Goal: Task Accomplishment & Management: Manage account settings

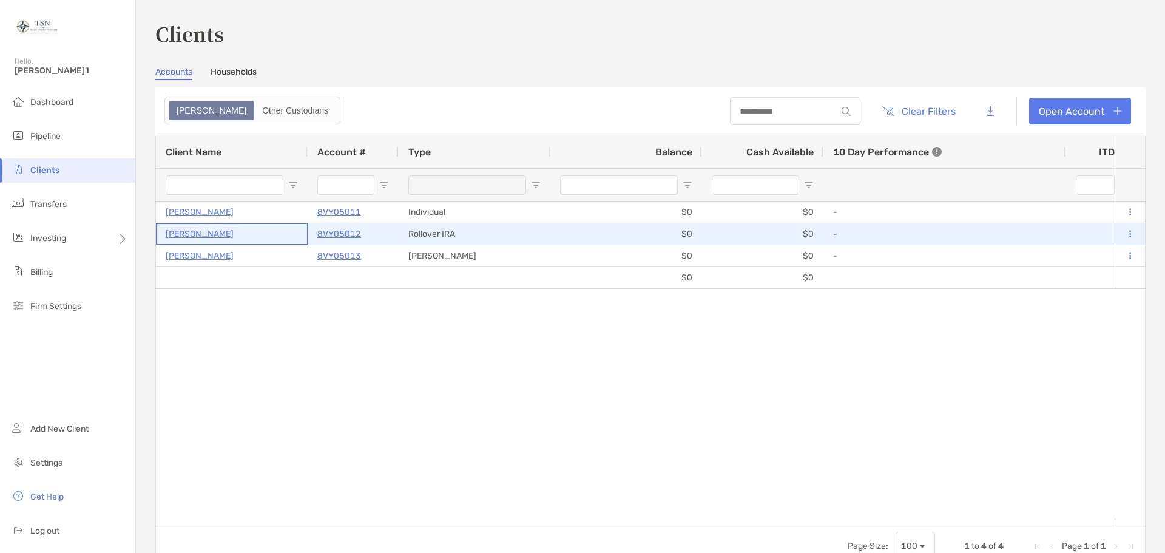
click at [199, 234] on p "[PERSON_NAME]" at bounding box center [200, 233] width 68 height 15
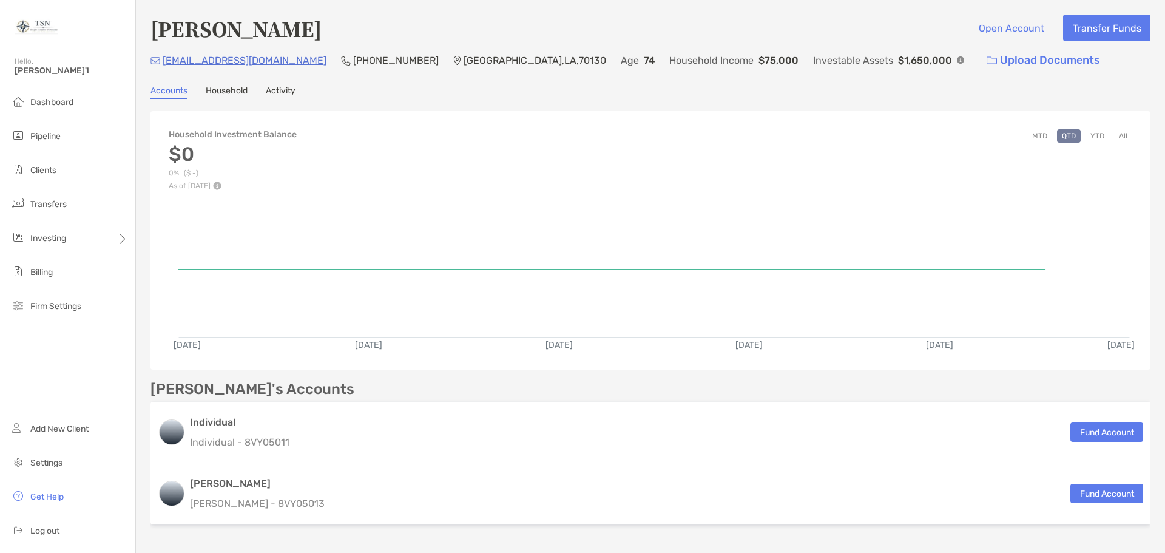
click at [226, 89] on link "Household" at bounding box center [227, 92] width 42 height 13
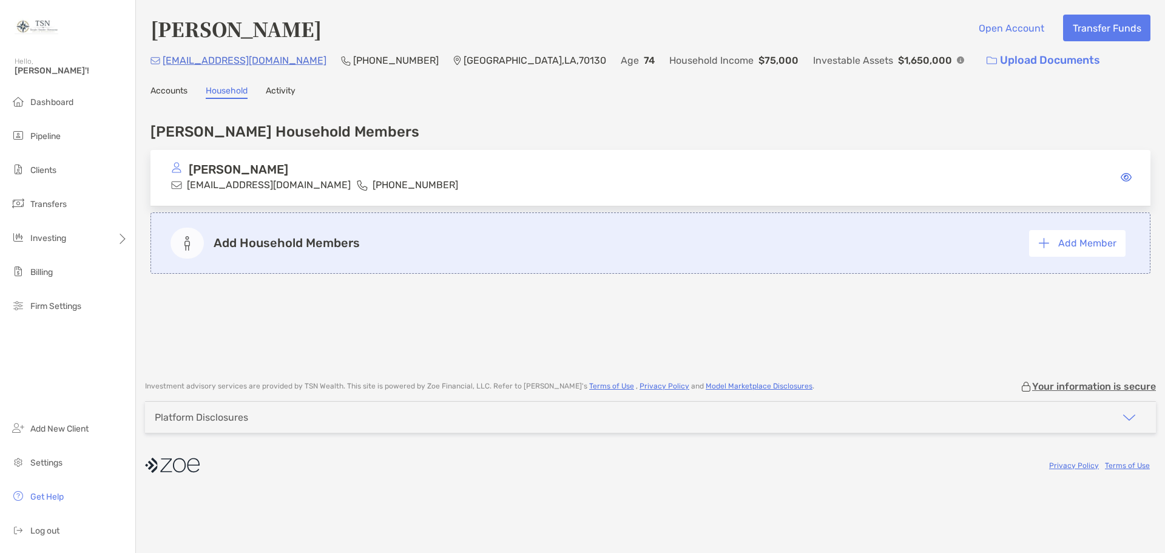
click at [273, 86] on link "Activity" at bounding box center [281, 92] width 30 height 13
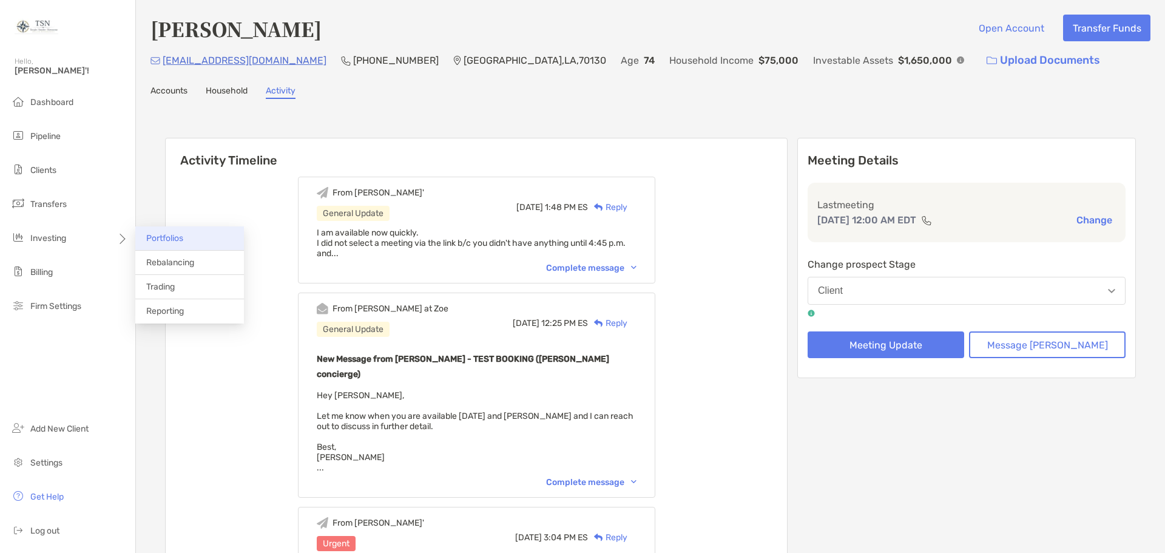
click at [183, 237] on span "Portfolios" at bounding box center [164, 238] width 37 height 10
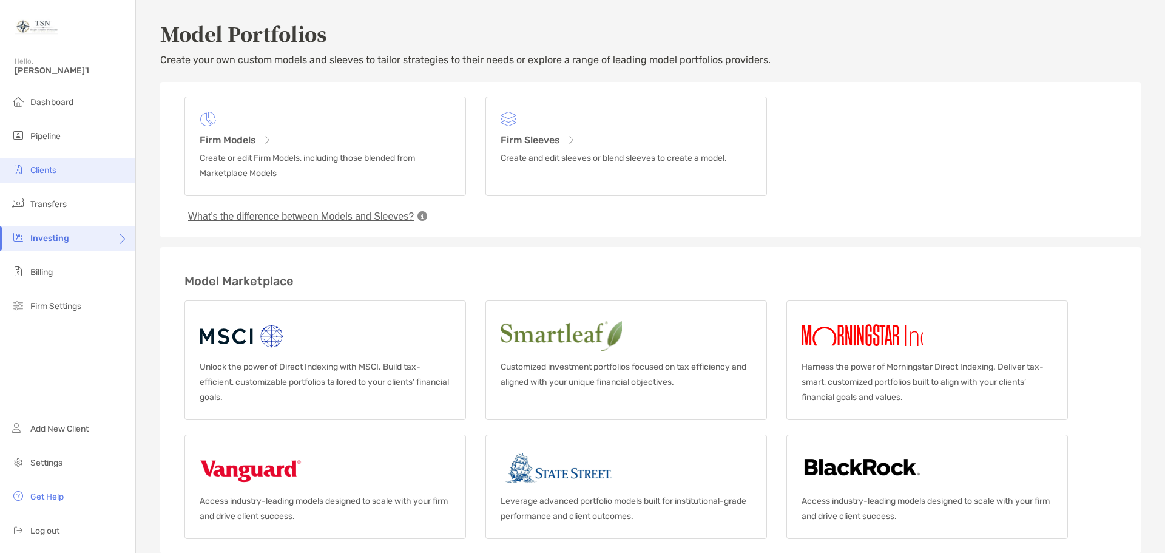
click at [73, 168] on li "Clients" at bounding box center [67, 170] width 135 height 24
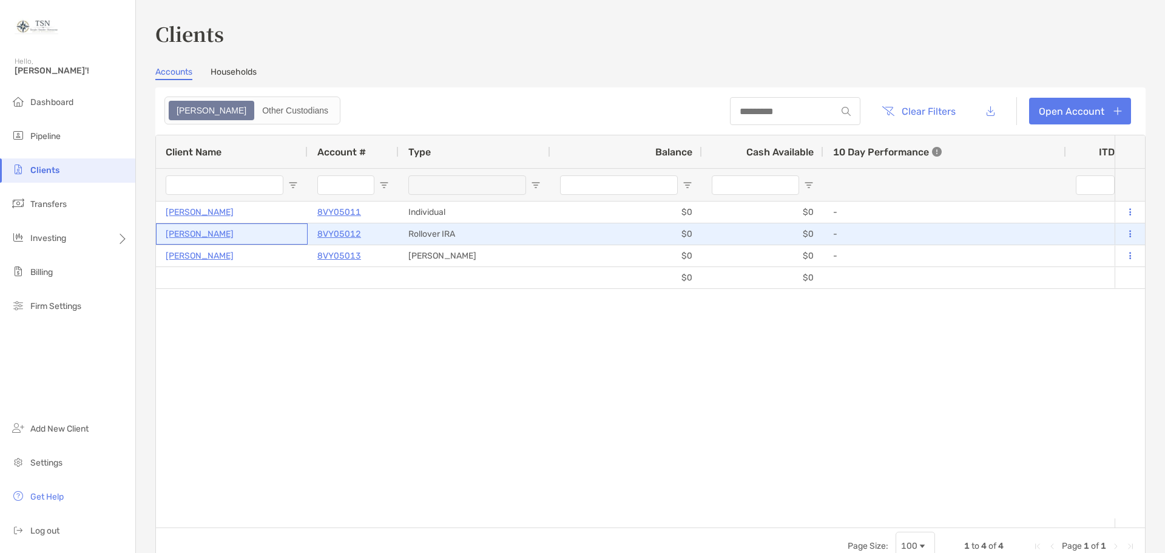
click at [211, 235] on p "[PERSON_NAME]" at bounding box center [200, 233] width 68 height 15
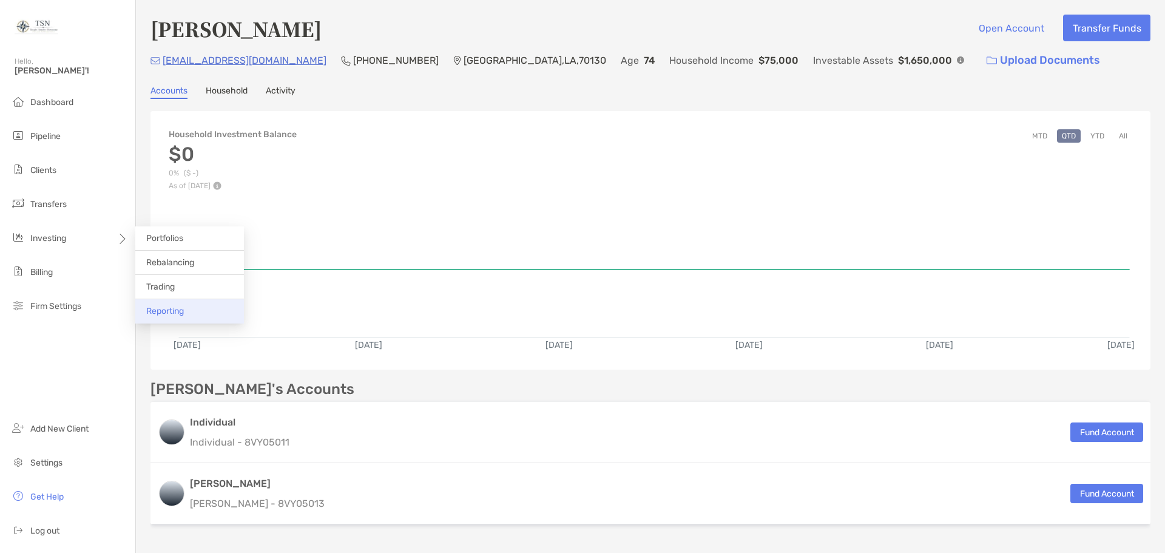
click at [169, 310] on span "Reporting" at bounding box center [165, 311] width 38 height 10
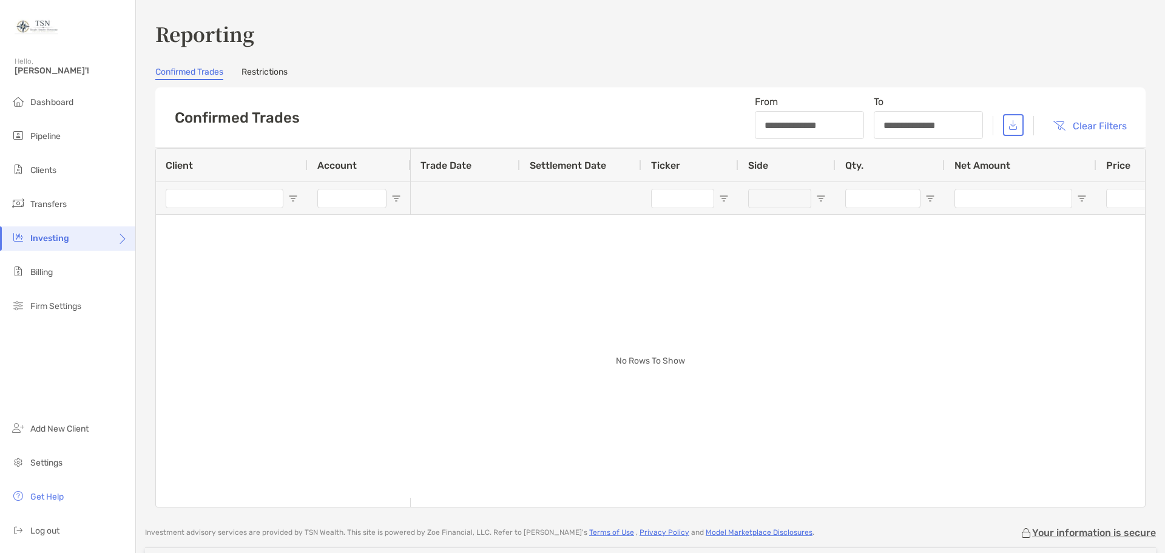
click at [275, 69] on link "Restrictions" at bounding box center [265, 73] width 46 height 13
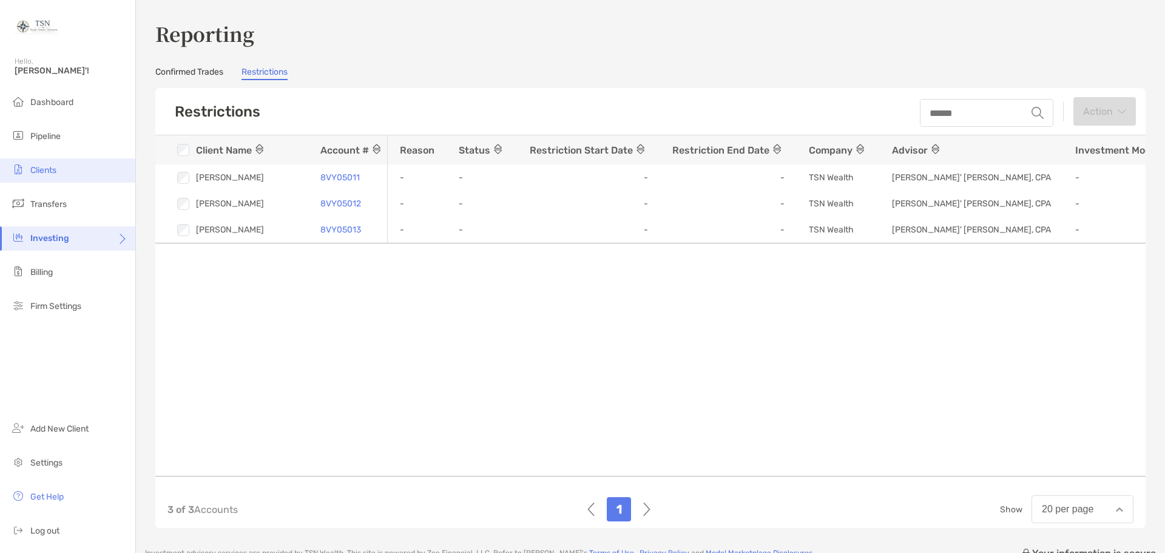
click at [56, 165] on span "Clients" at bounding box center [43, 170] width 26 height 10
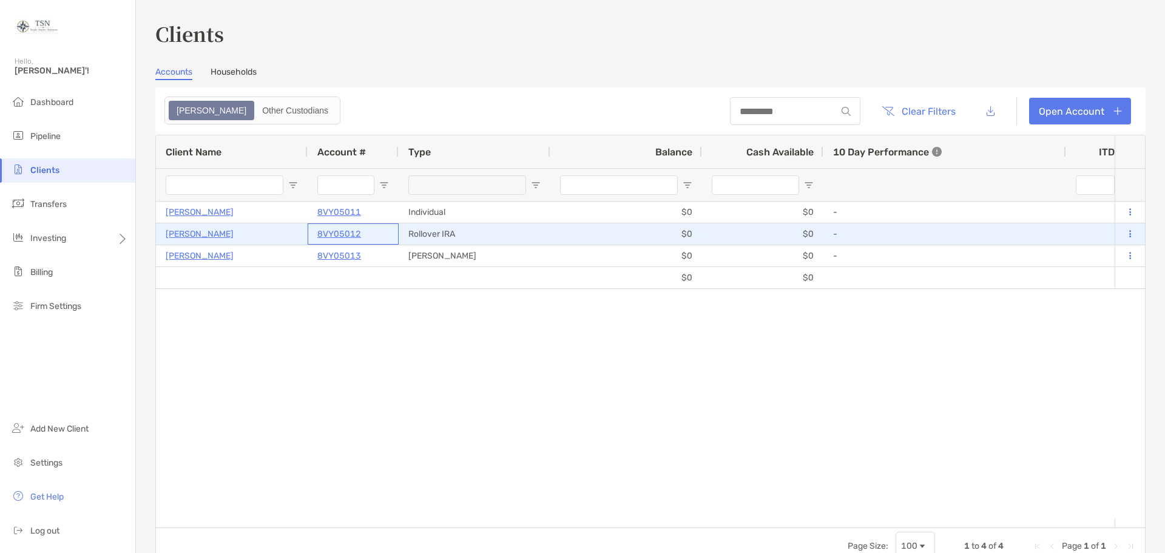
click at [325, 231] on p "8VY05012" at bounding box center [339, 233] width 44 height 15
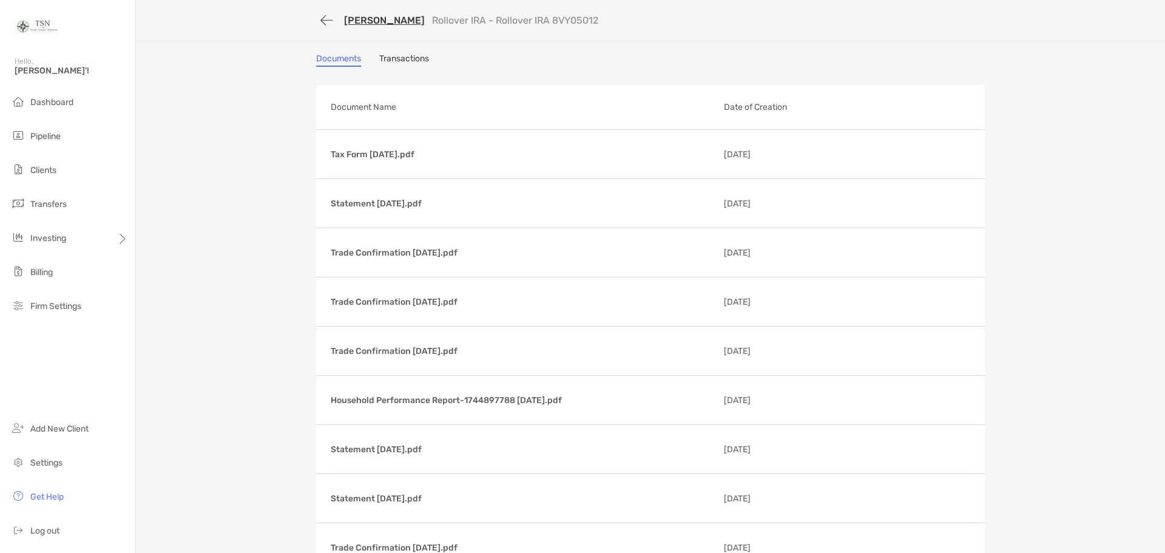
click at [413, 61] on link "Transactions" at bounding box center [404, 59] width 50 height 13
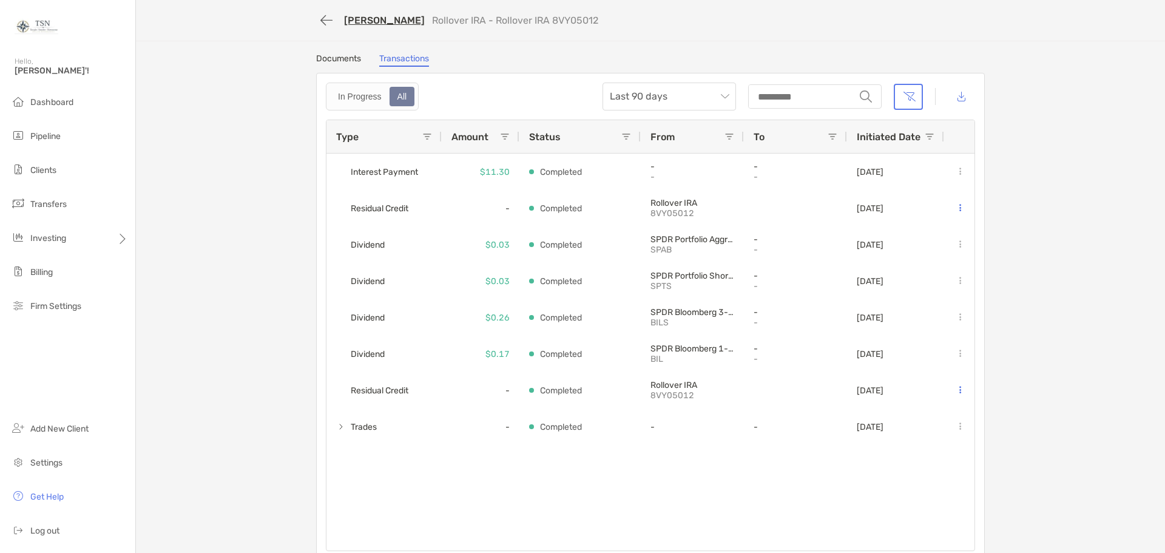
click at [344, 55] on link "Documents" at bounding box center [338, 59] width 45 height 13
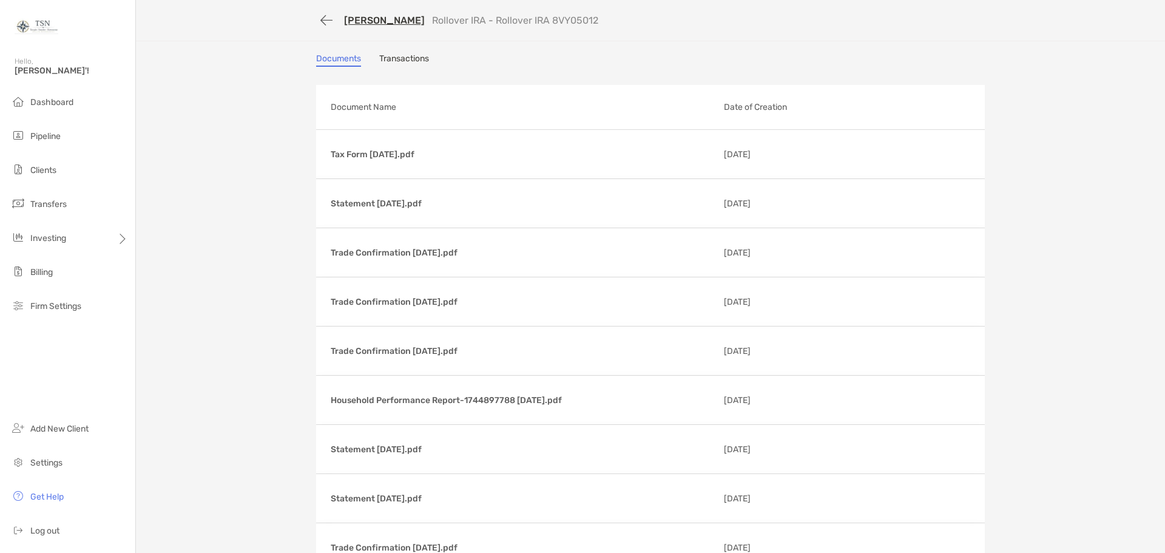
click at [379, 16] on link "[PERSON_NAME]" at bounding box center [384, 21] width 81 height 12
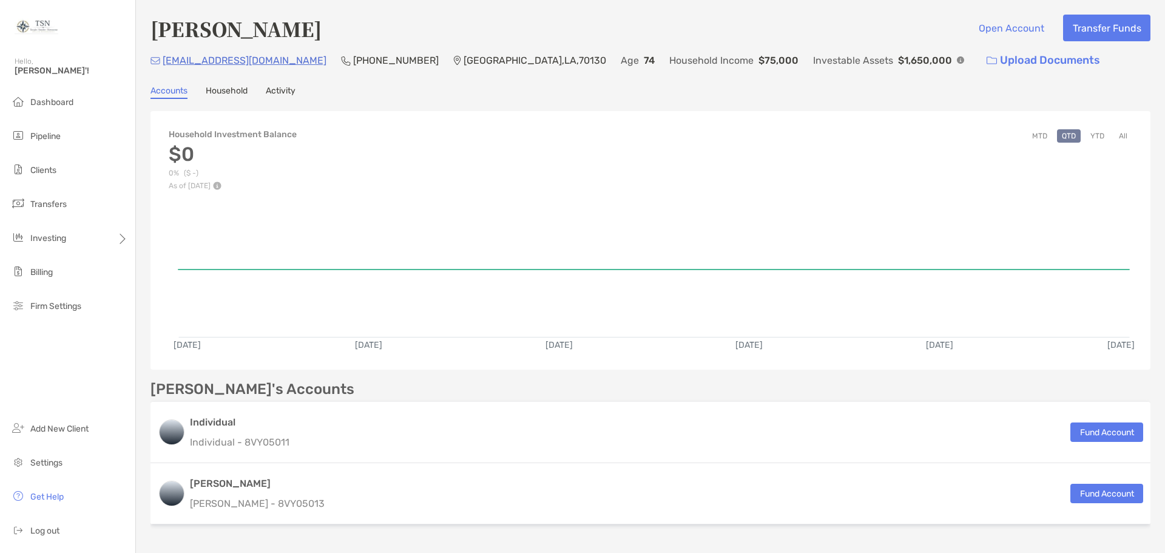
click at [285, 87] on link "Activity" at bounding box center [281, 92] width 30 height 13
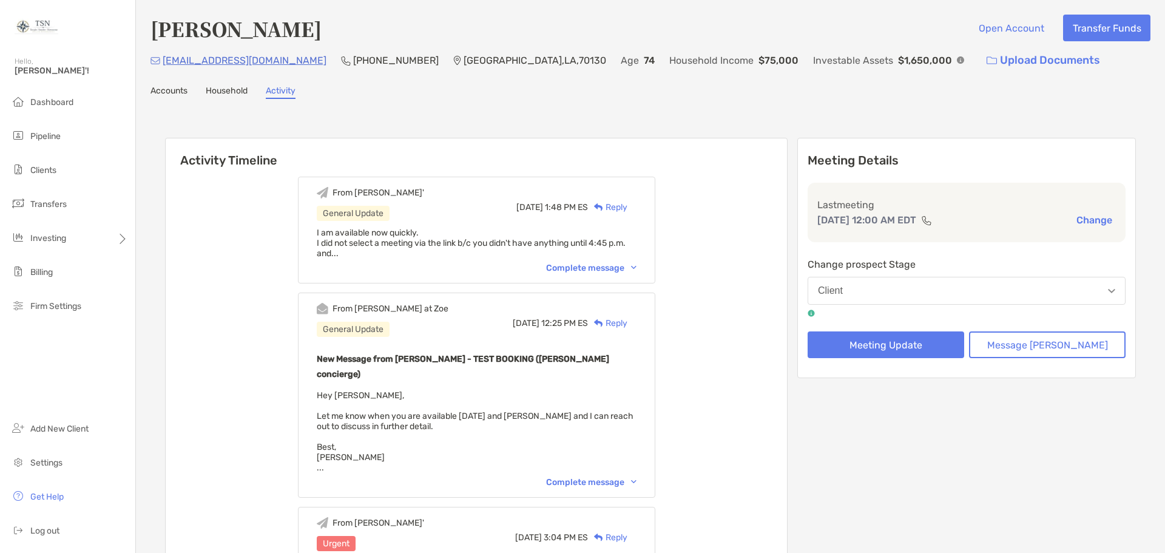
click at [208, 87] on link "Household" at bounding box center [227, 92] width 42 height 13
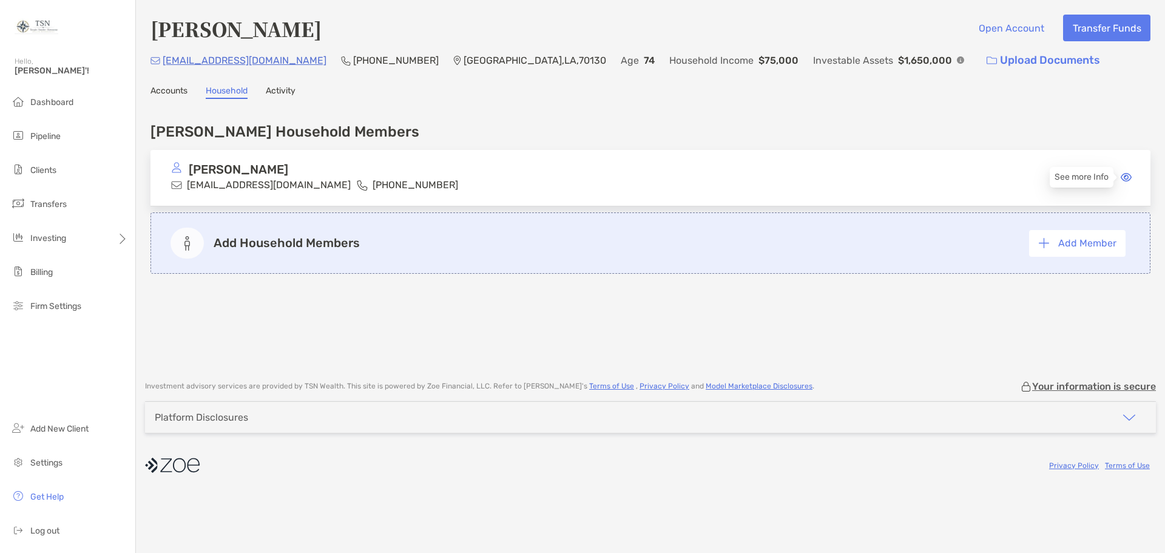
click at [1129, 176] on icon at bounding box center [1126, 177] width 11 height 10
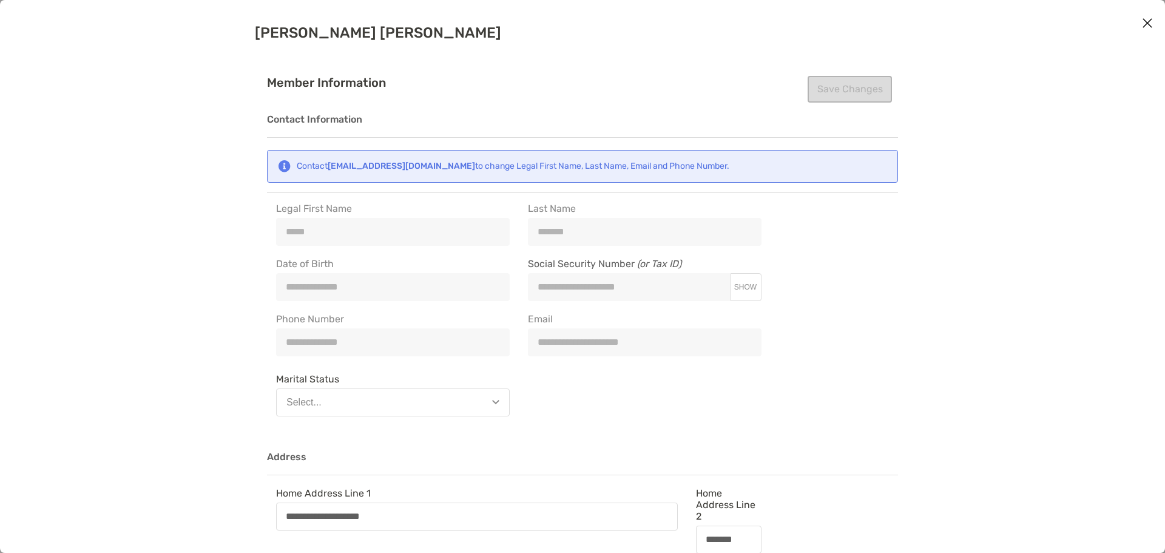
type input "**********"
click at [1156, 22] on button "Close modal" at bounding box center [1148, 24] width 18 height 18
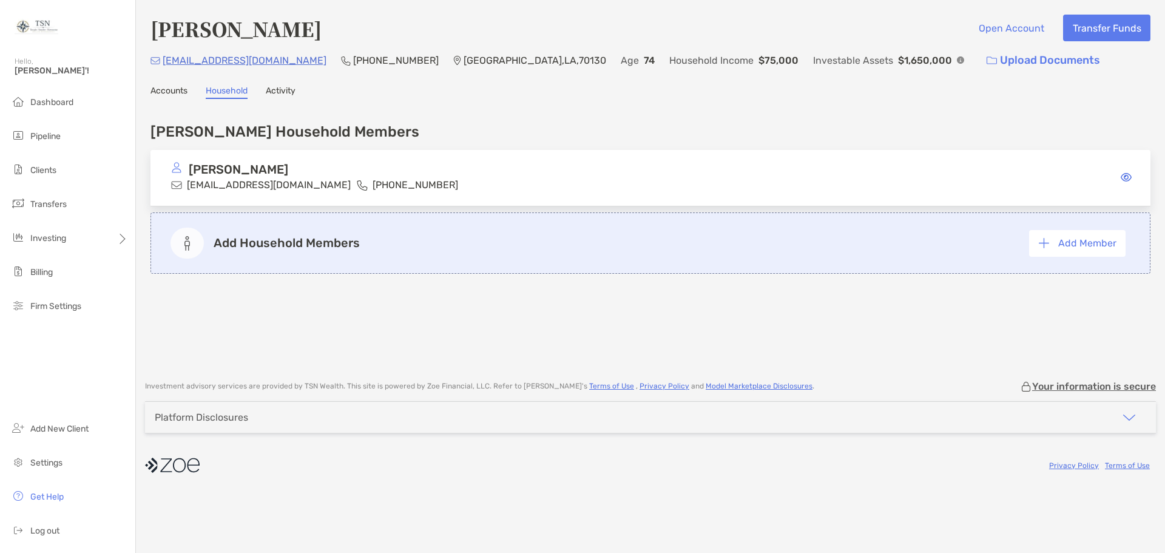
click at [173, 164] on img at bounding box center [176, 167] width 11 height 11
click at [45, 170] on span "Clients" at bounding box center [43, 170] width 26 height 10
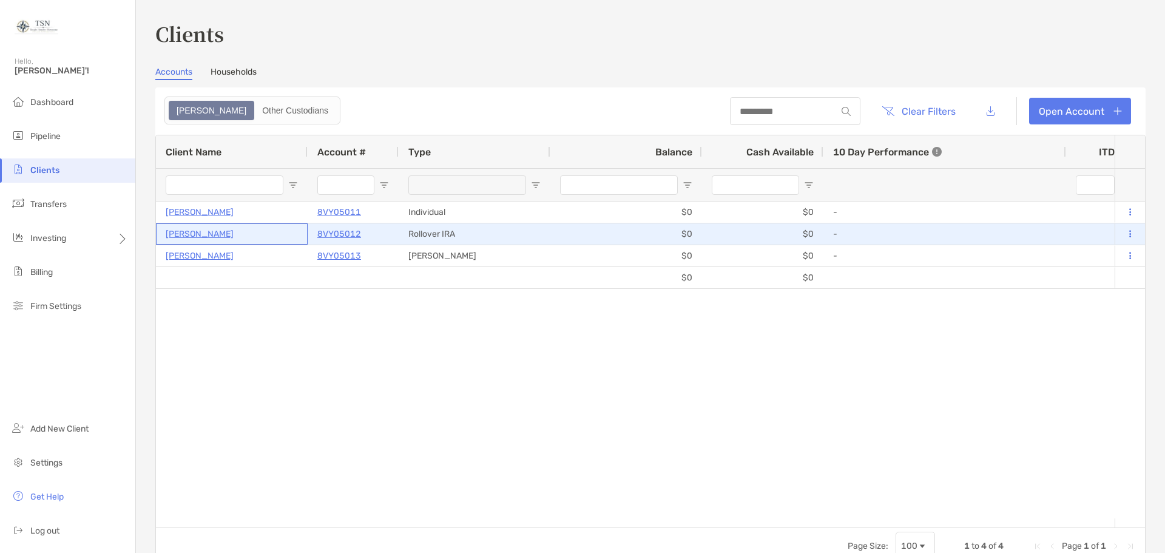
click at [190, 233] on p "[PERSON_NAME]" at bounding box center [200, 233] width 68 height 15
click at [1130, 231] on icon at bounding box center [1131, 234] width 2 height 8
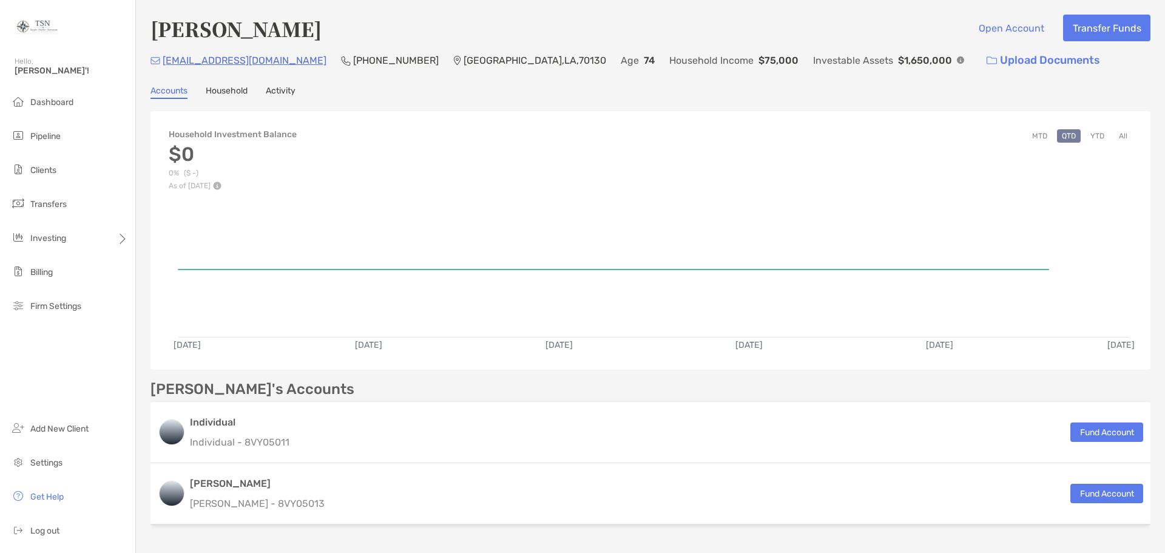
click at [62, 158] on ul "Dashboard Pipeline Clients Transfers Investing Billing Firm Settings" at bounding box center [67, 209] width 135 height 238
click at [60, 163] on li "Clients" at bounding box center [67, 170] width 135 height 24
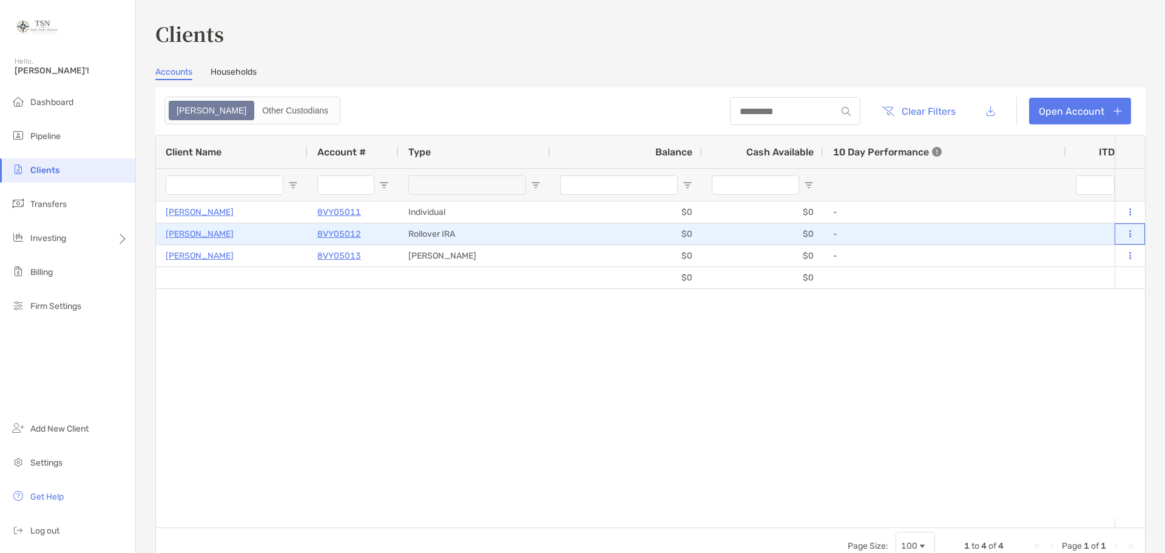
click at [1130, 232] on icon at bounding box center [1131, 234] width 2 height 8
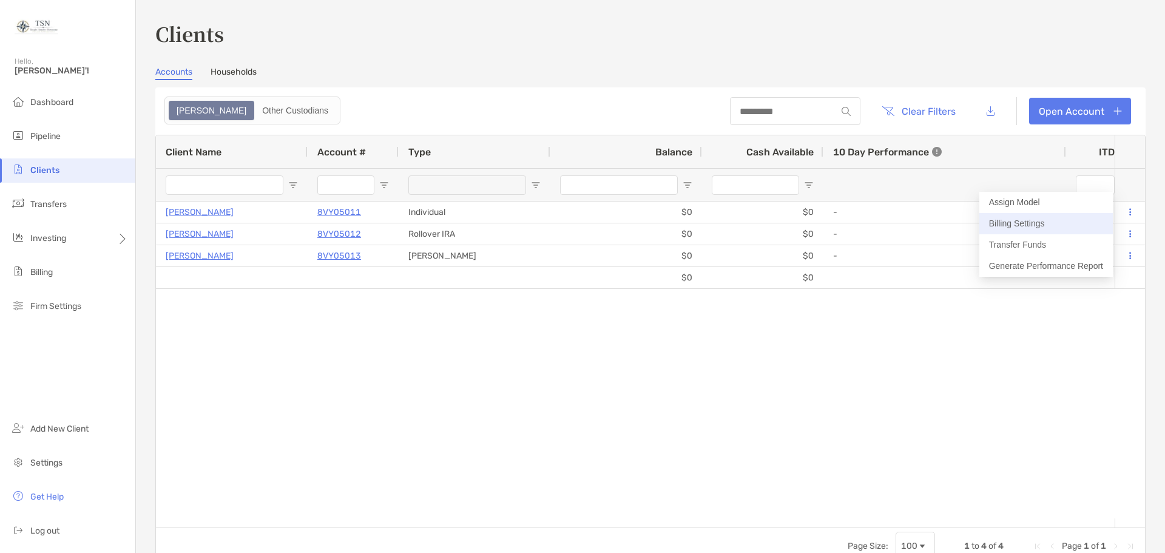
click at [1020, 224] on button "Billing Settings" at bounding box center [1047, 223] width 134 height 21
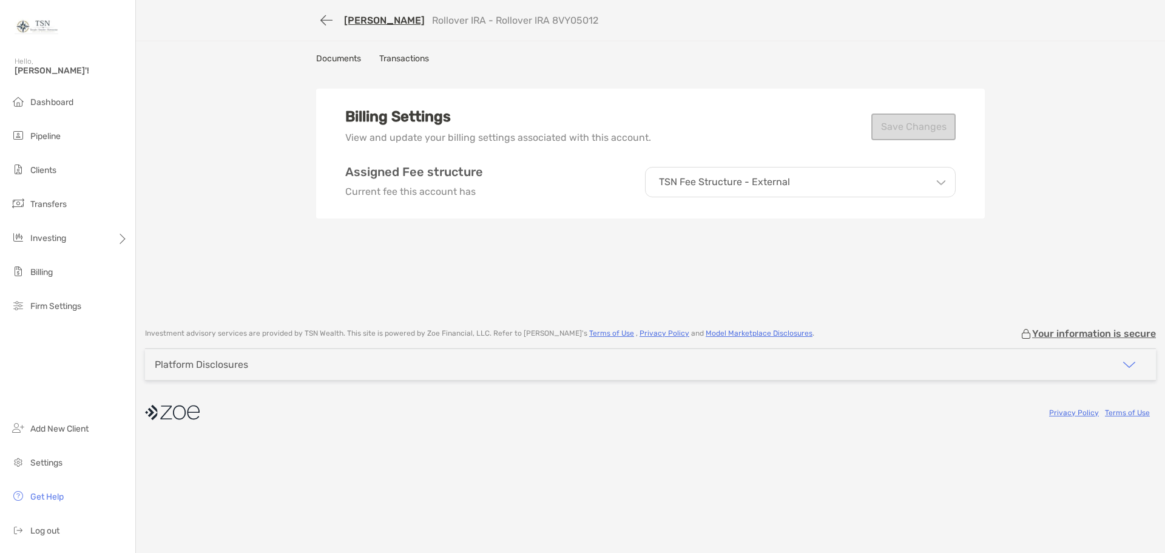
click at [336, 56] on link "Documents" at bounding box center [338, 59] width 45 height 13
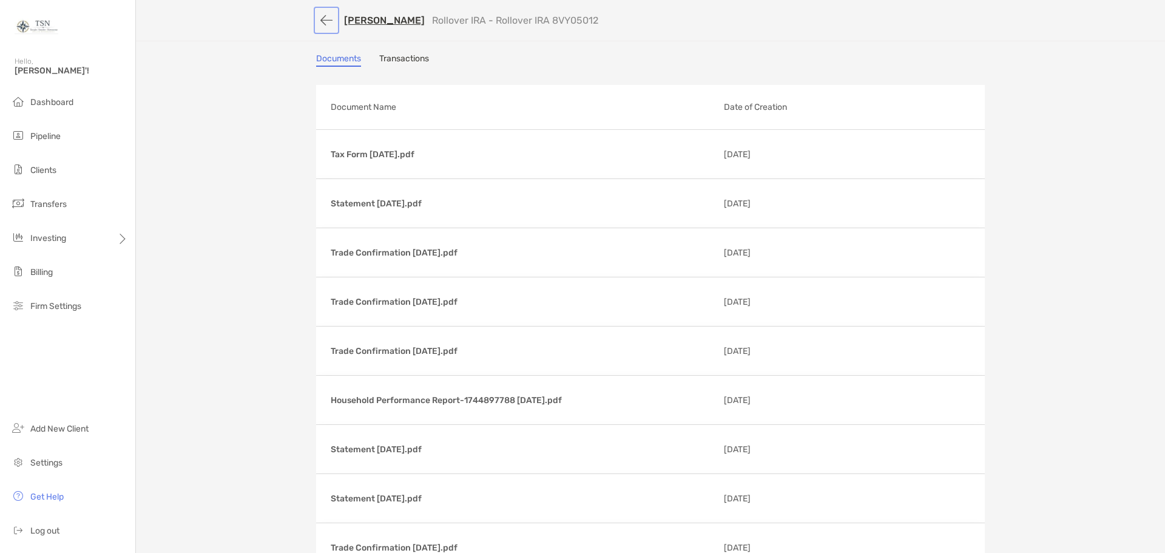
click at [316, 15] on button "button" at bounding box center [326, 20] width 21 height 22
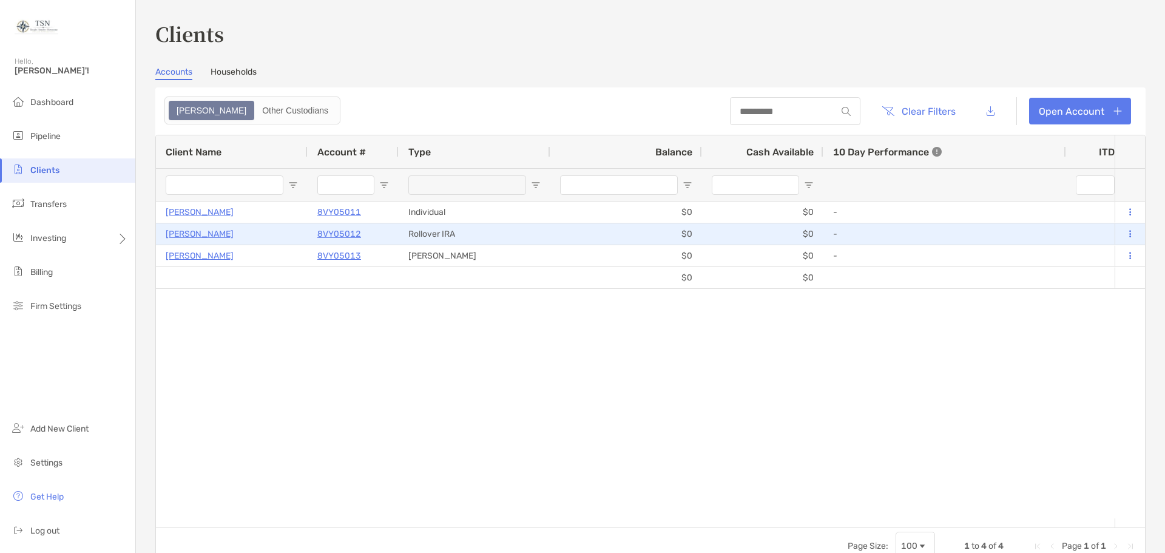
click at [1125, 232] on button at bounding box center [1130, 234] width 11 height 12
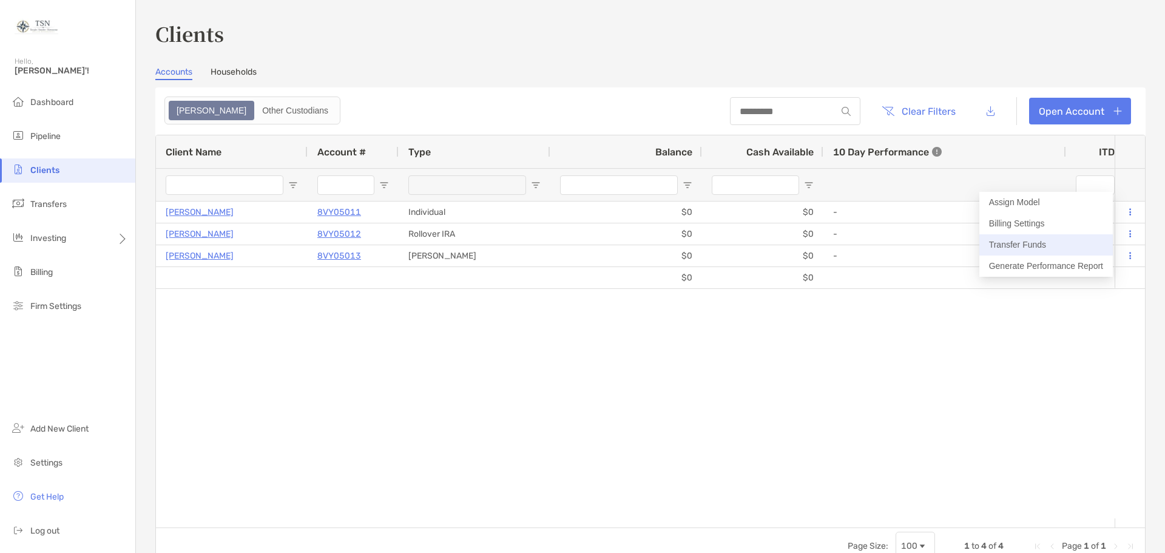
click at [1042, 245] on button "Transfer Funds" at bounding box center [1047, 244] width 134 height 21
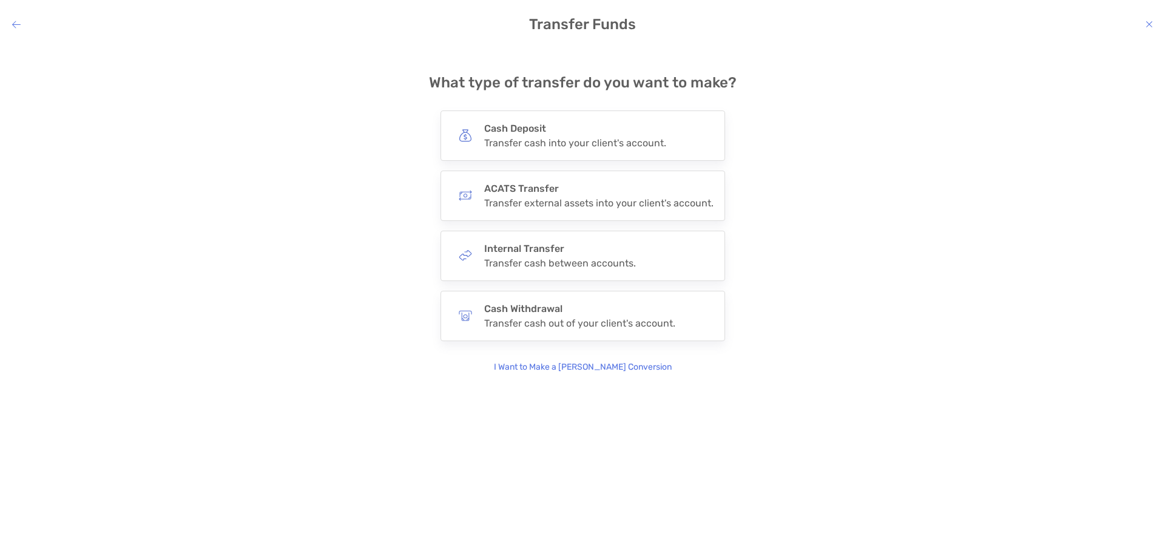
click at [1149, 23] on icon "modal" at bounding box center [1149, 24] width 7 height 10
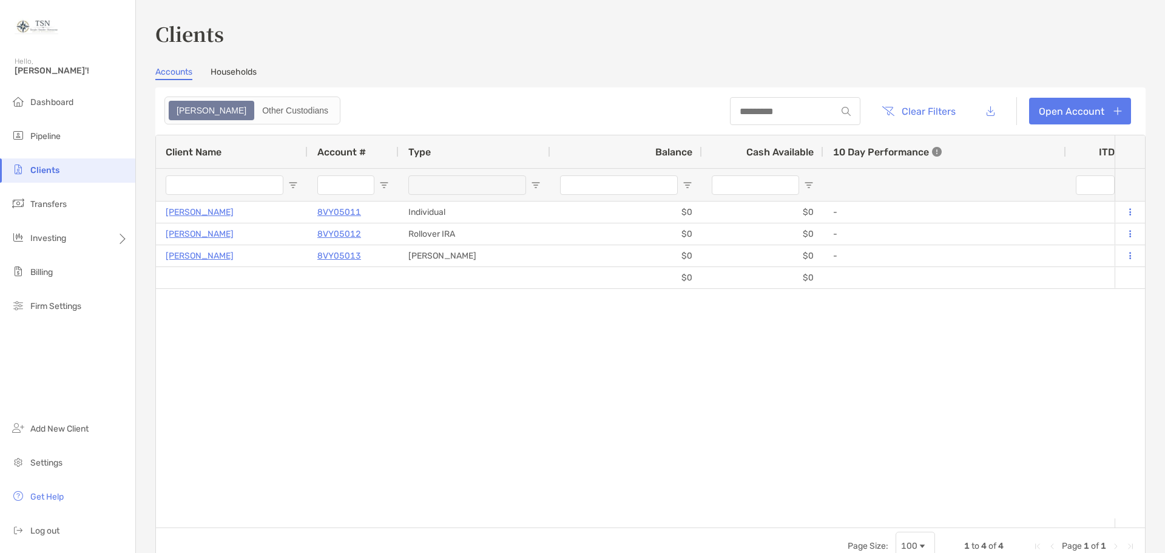
click at [230, 70] on link "Households" at bounding box center [234, 73] width 46 height 13
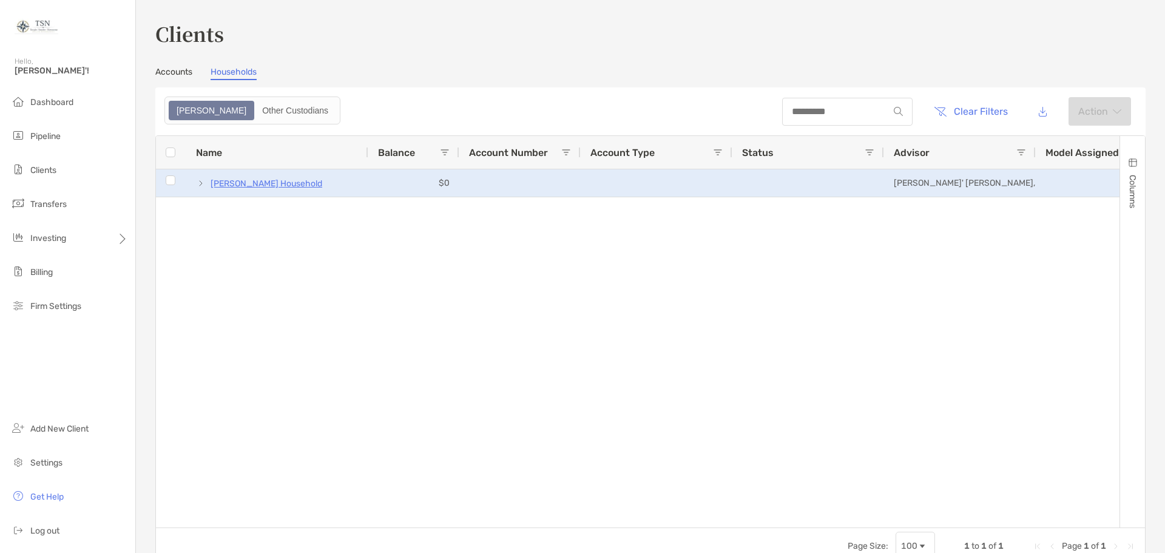
click at [200, 181] on span at bounding box center [201, 183] width 10 height 10
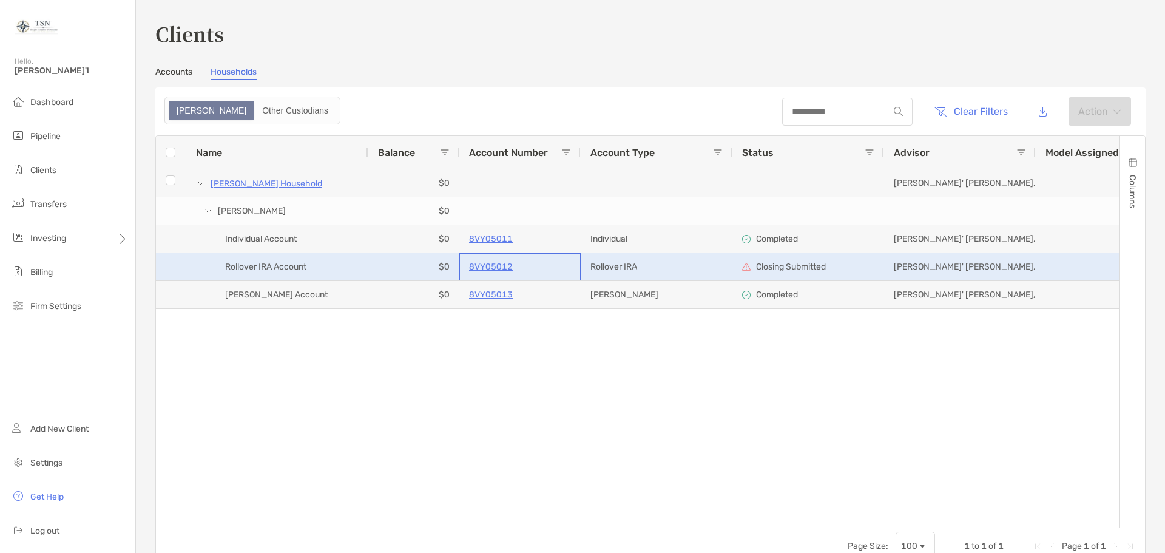
click at [495, 267] on p "8VY05012" at bounding box center [491, 266] width 44 height 15
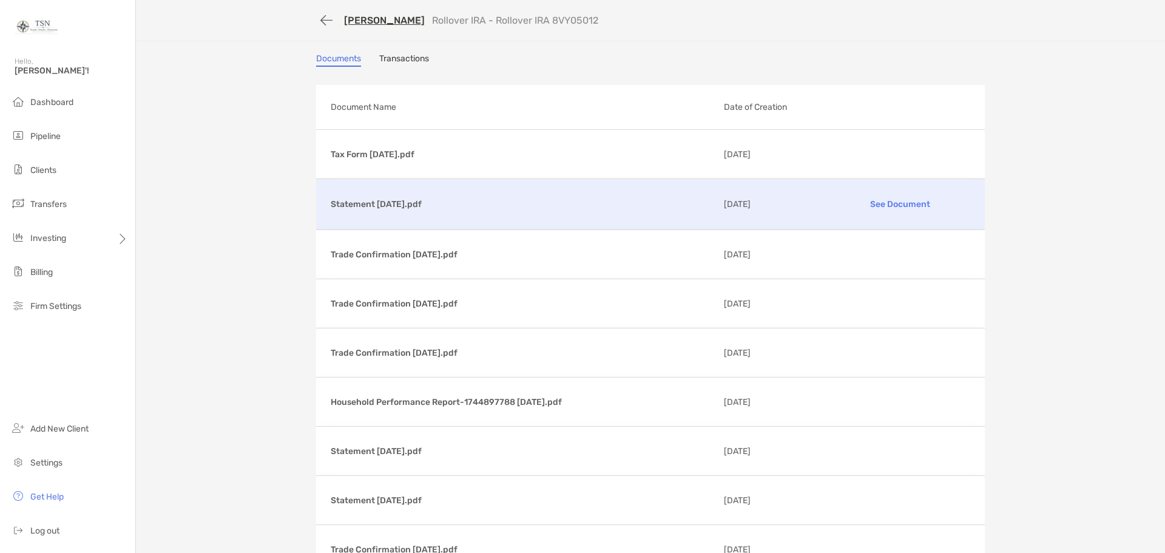
click at [892, 201] on p "See Document" at bounding box center [900, 204] width 141 height 21
